Goal: Task Accomplishment & Management: Use online tool/utility

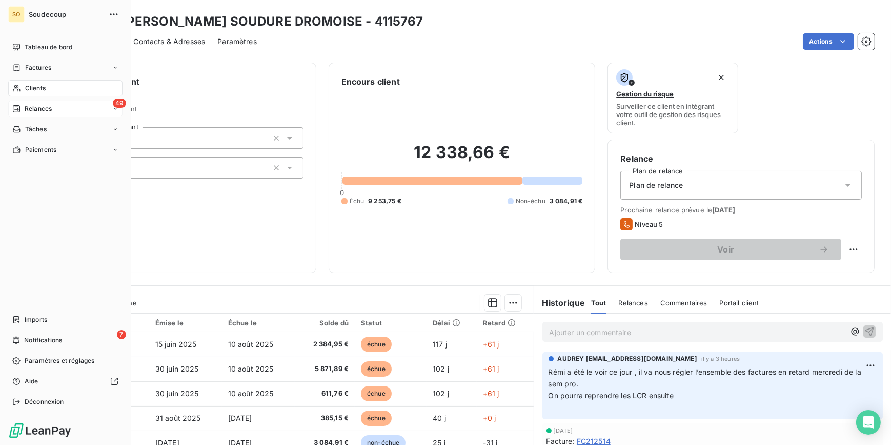
click at [50, 106] on span "Relances" at bounding box center [38, 108] width 27 height 9
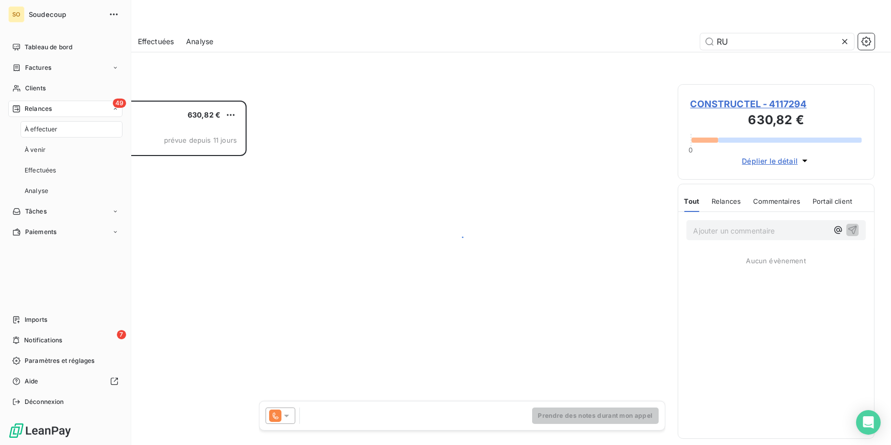
scroll to position [337, 190]
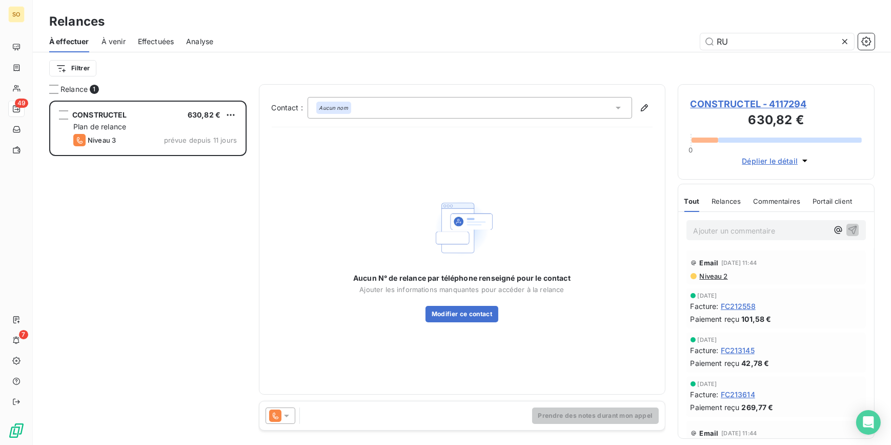
click at [781, 101] on span "CONSTRUCTEL - 4117294" at bounding box center [777, 104] width 172 height 14
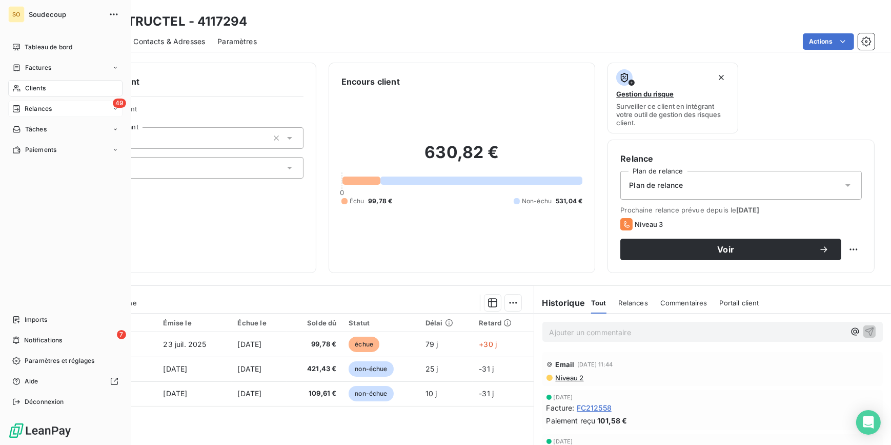
click at [39, 107] on span "Relances" at bounding box center [38, 108] width 27 height 9
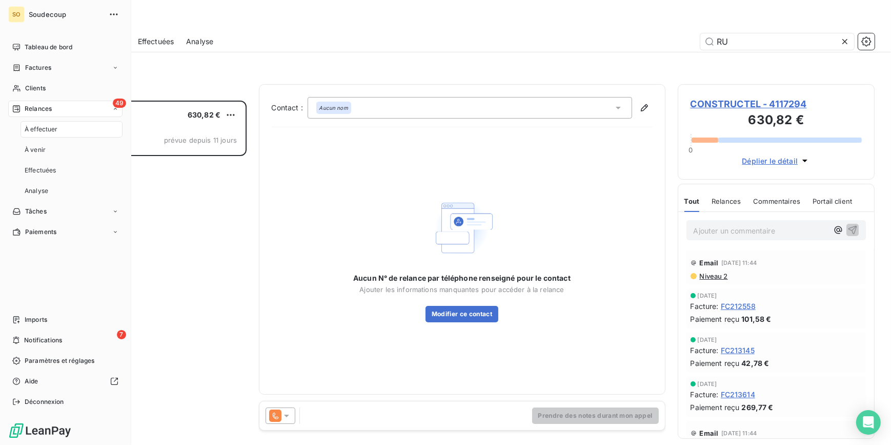
scroll to position [337, 190]
click at [41, 106] on span "Relances" at bounding box center [38, 108] width 27 height 9
click at [36, 87] on span "Clients" at bounding box center [35, 88] width 21 height 9
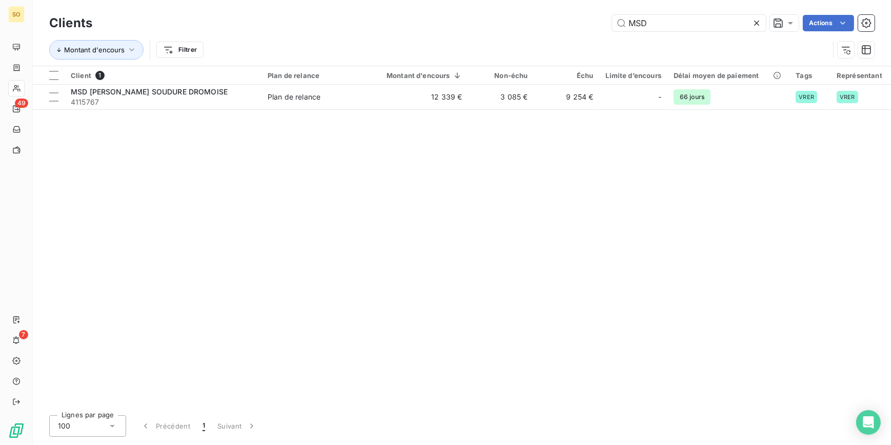
click at [755, 21] on icon at bounding box center [757, 23] width 10 height 10
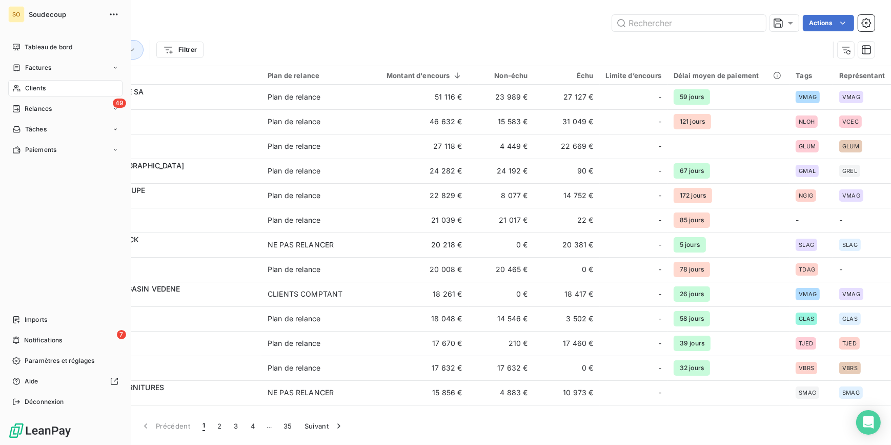
click at [41, 83] on div "Clients" at bounding box center [65, 88] width 114 height 16
click at [40, 110] on span "Relances" at bounding box center [38, 108] width 27 height 9
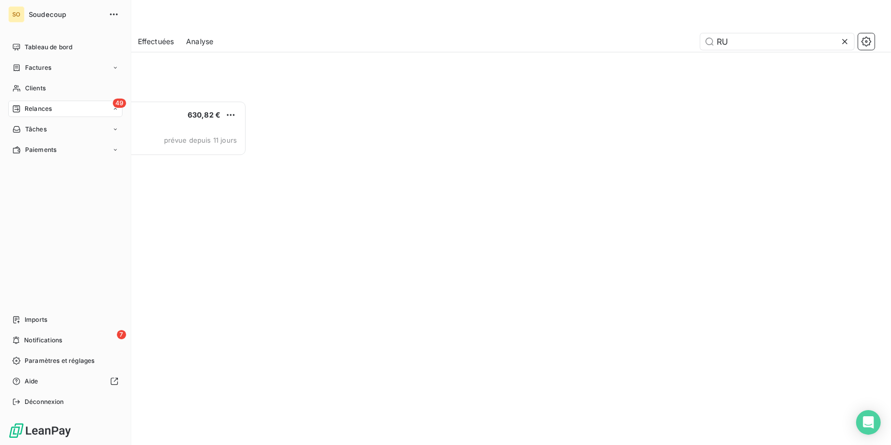
scroll to position [337, 190]
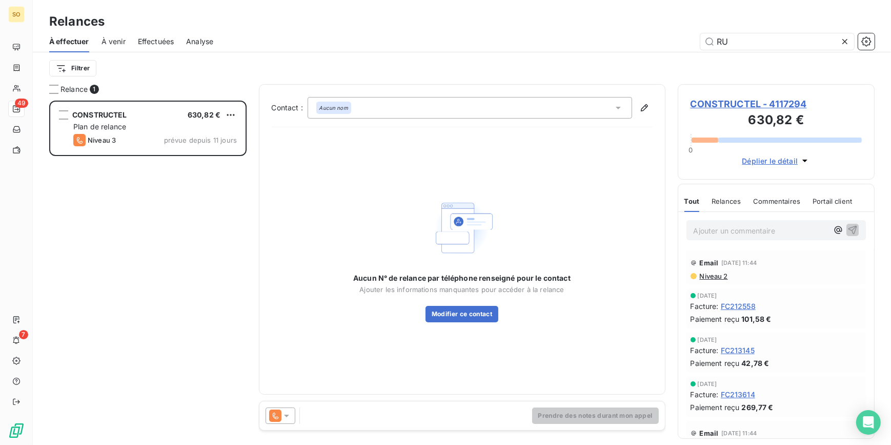
click at [847, 42] on icon at bounding box center [845, 41] width 10 height 10
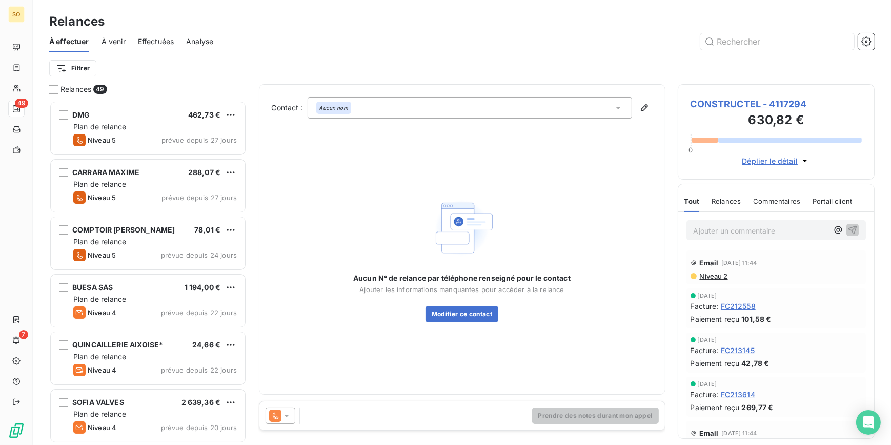
scroll to position [0, 0]
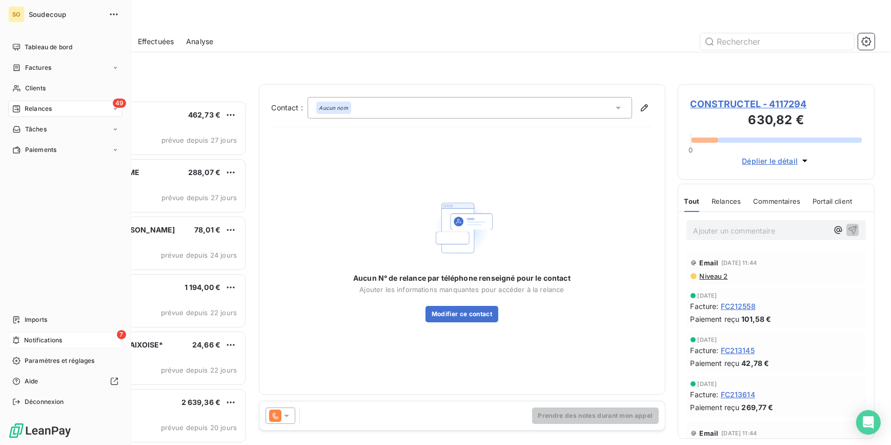
click at [46, 341] on span "Notifications" at bounding box center [43, 339] width 38 height 9
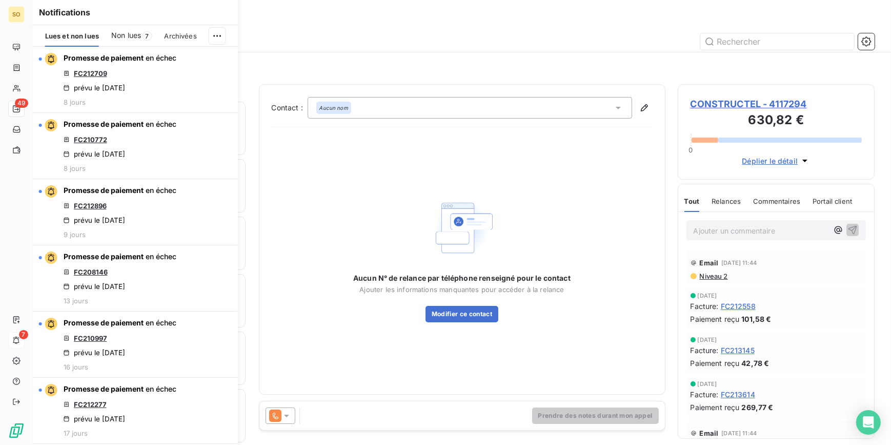
click at [30, 338] on div "Notifications Lues et non lues Non lues 7 Archivées Promesse de paiement en éch…" at bounding box center [125, 222] width 205 height 445
click at [28, 104] on div "Notifications Lues et non lues Non lues 7 Archivées Promesse de paiement en éch…" at bounding box center [125, 222] width 205 height 445
click at [23, 108] on div "Notifications Lues et non lues Non lues 7 Archivées Promesse de paiement en éch…" at bounding box center [125, 222] width 205 height 445
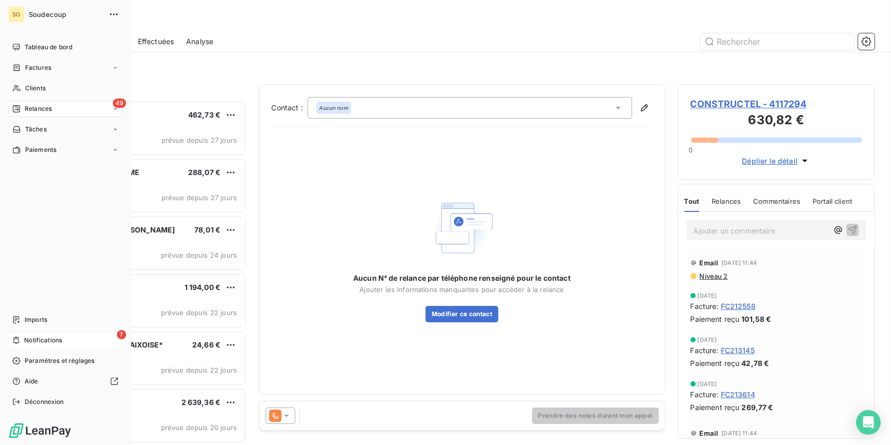
click at [40, 109] on span "Relances" at bounding box center [38, 108] width 27 height 9
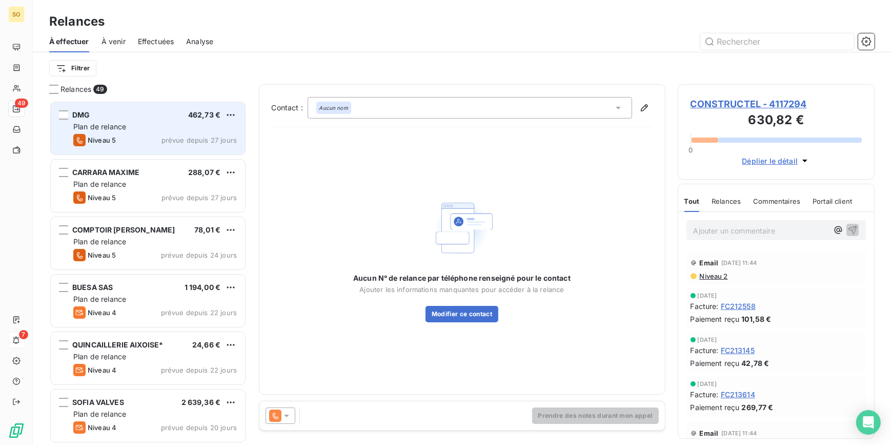
click at [75, 112] on span "DMG" at bounding box center [80, 114] width 17 height 9
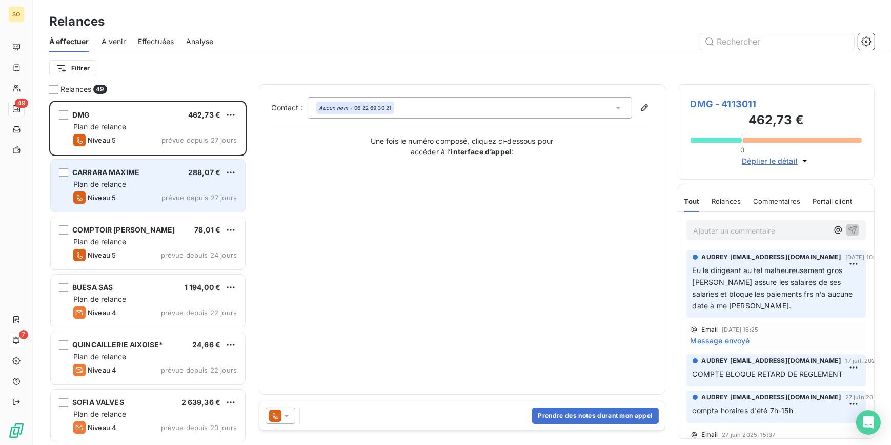
click at [156, 184] on div "Plan de relance" at bounding box center [155, 184] width 164 height 10
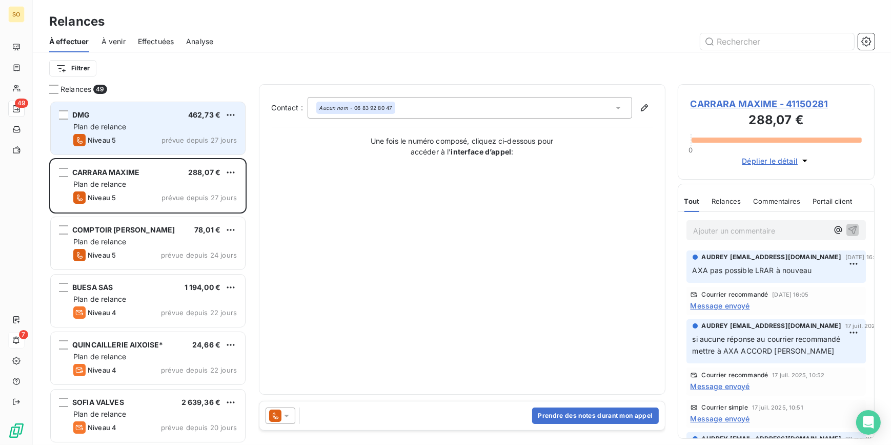
click at [103, 122] on span "Plan de relance" at bounding box center [99, 126] width 53 height 9
